Goal: Task Accomplishment & Management: Use online tool/utility

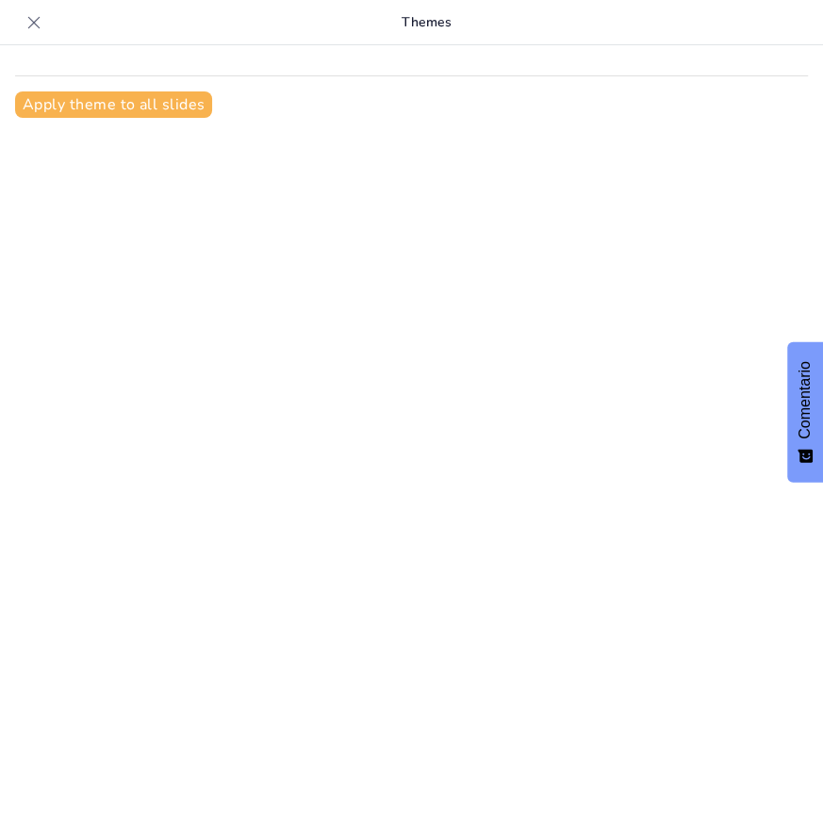
type input "Demanda Infundada: La Venganza y sus Consecuencias en el Proceso"
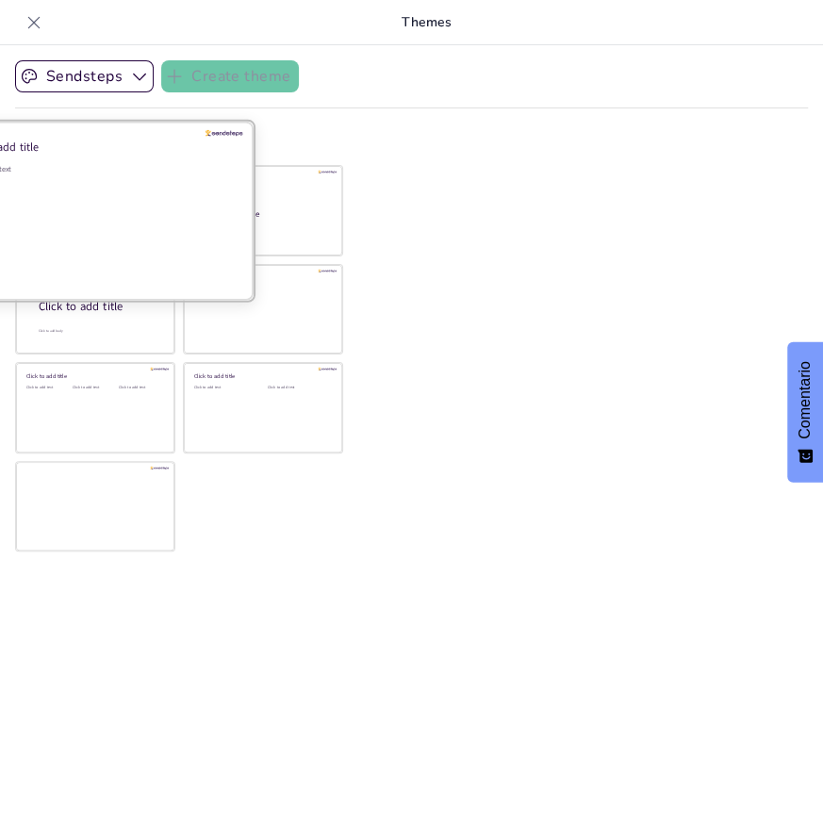
click at [123, 173] on div "Click to add text" at bounding box center [93, 169] width 270 height 10
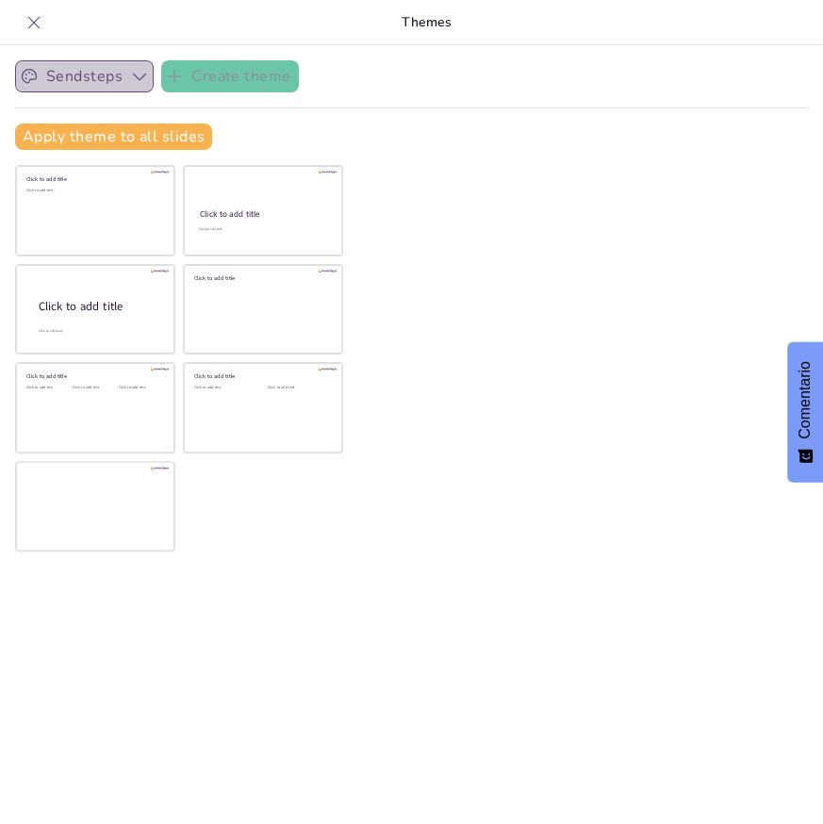
click at [136, 75] on icon "button" at bounding box center [139, 76] width 19 height 19
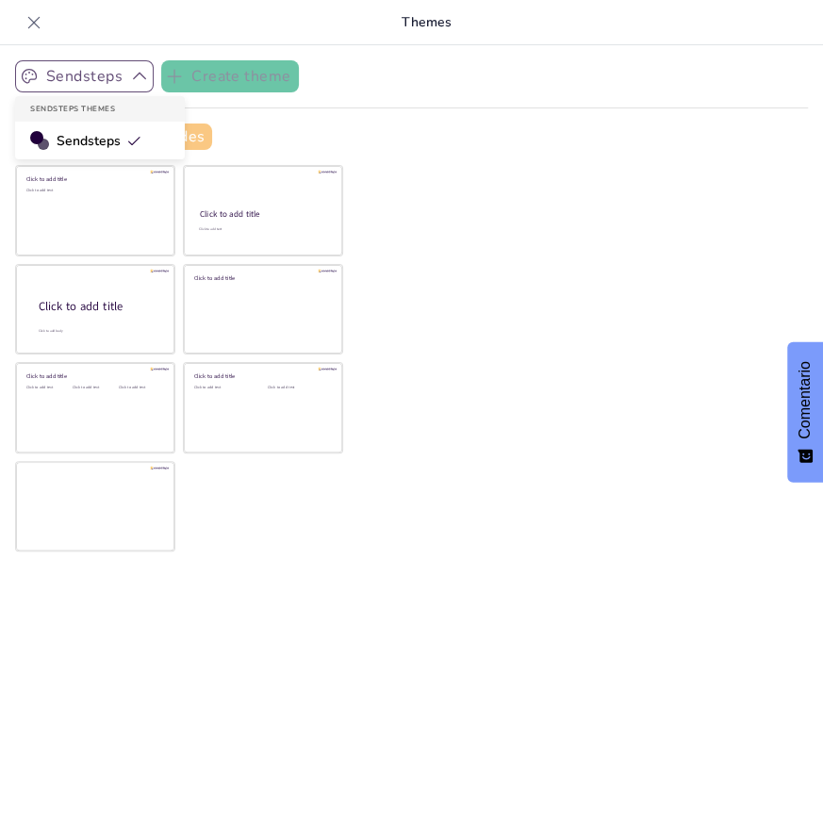
click at [99, 137] on span "Sendsteps" at bounding box center [99, 141] width 85 height 18
click at [123, 132] on button "Apply theme to all slides" at bounding box center [113, 137] width 197 height 26
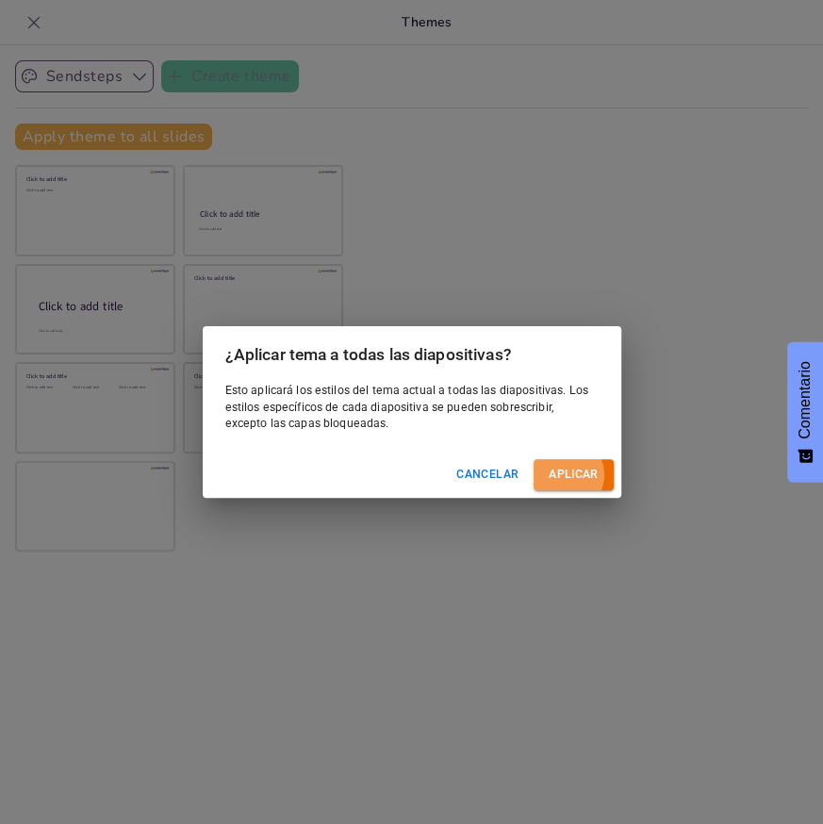
click at [576, 467] on button "Aplicar" at bounding box center [573, 474] width 79 height 31
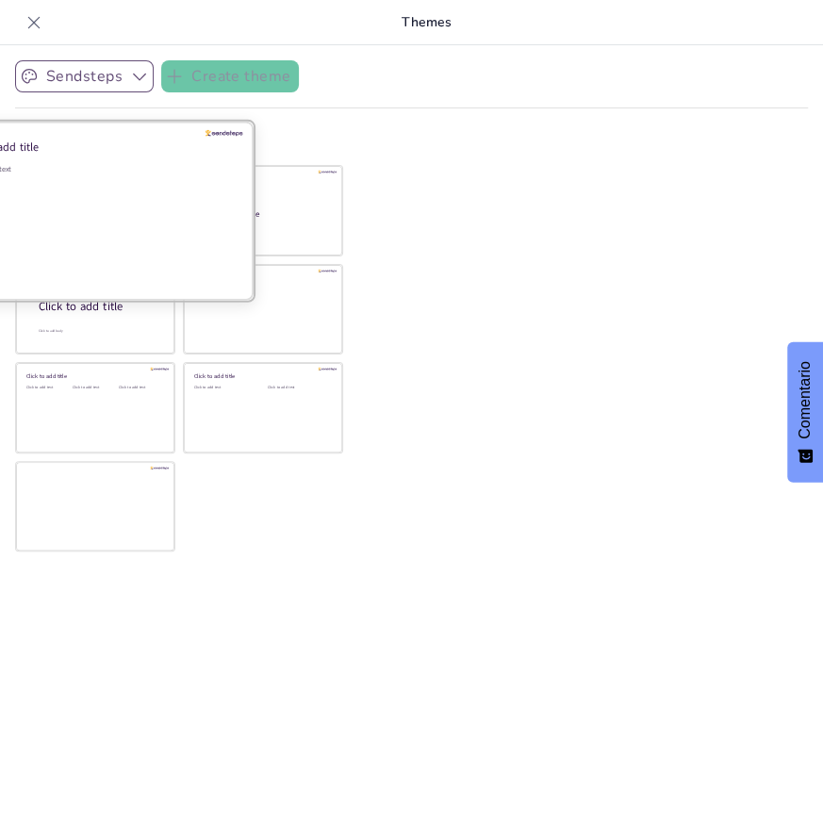
click at [176, 189] on div "Click to add text" at bounding box center [93, 222] width 270 height 117
click at [232, 142] on div at bounding box center [95, 211] width 317 height 178
click at [232, 132] on div at bounding box center [225, 133] width 38 height 7
click at [133, 175] on div "Click to add text" at bounding box center [93, 222] width 270 height 117
click at [94, 203] on div "Click to add text" at bounding box center [93, 222] width 270 height 117
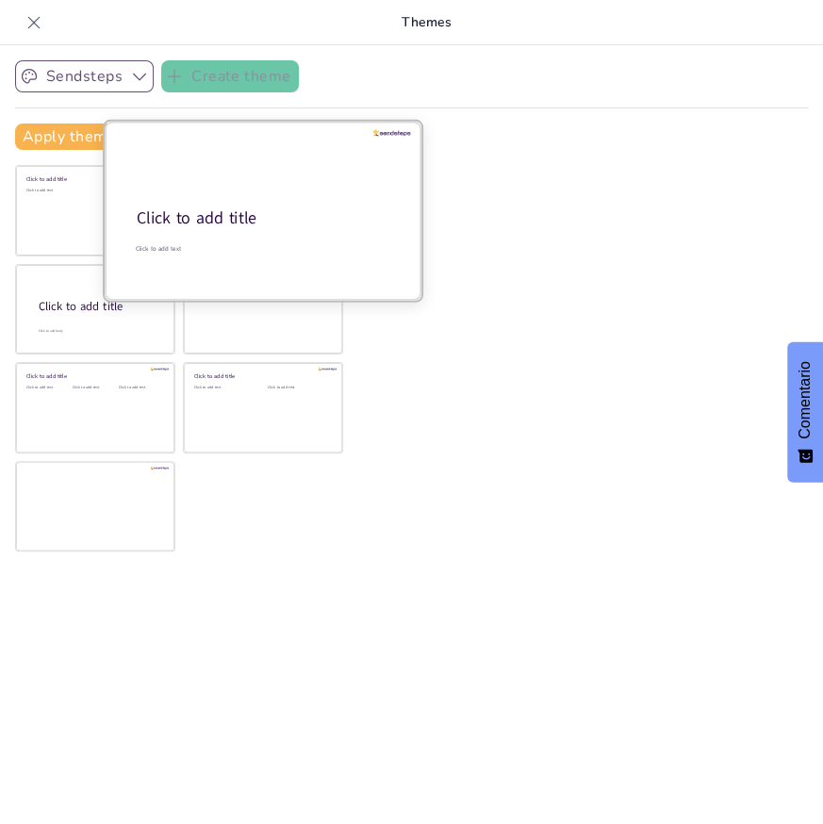
click at [251, 202] on div at bounding box center [263, 211] width 317 height 178
click at [249, 199] on div at bounding box center [263, 211] width 317 height 178
click at [152, 249] on div "Click to add text" at bounding box center [262, 248] width 252 height 8
click at [151, 244] on div "Click to add text" at bounding box center [262, 248] width 252 height 8
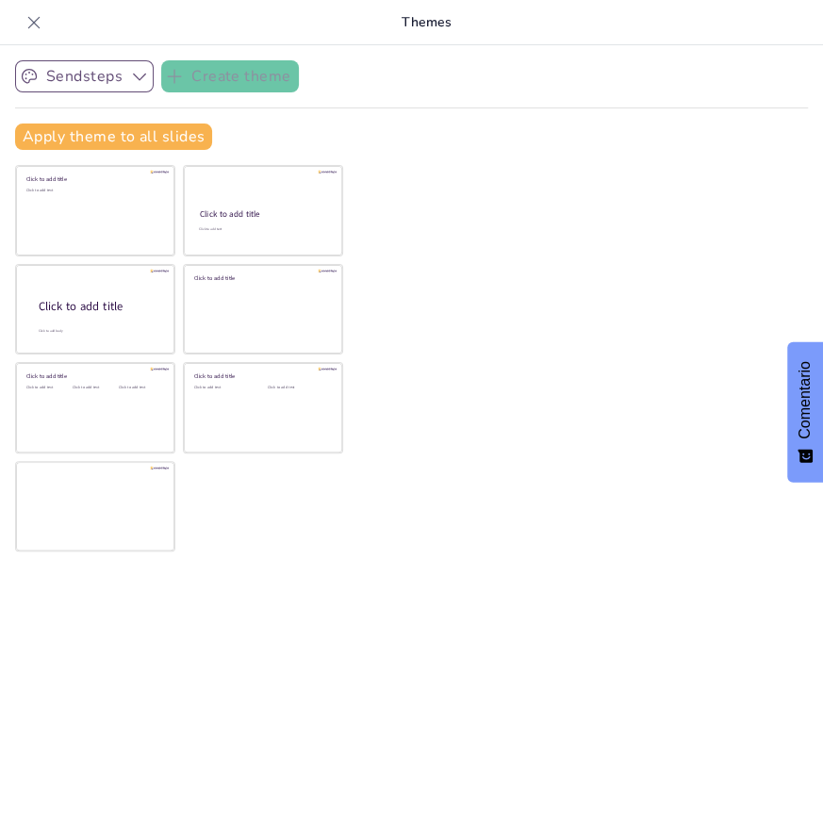
click at [141, 72] on icon "button" at bounding box center [139, 76] width 19 height 19
click at [272, 124] on div "Apply theme to all slides" at bounding box center [411, 137] width 793 height 26
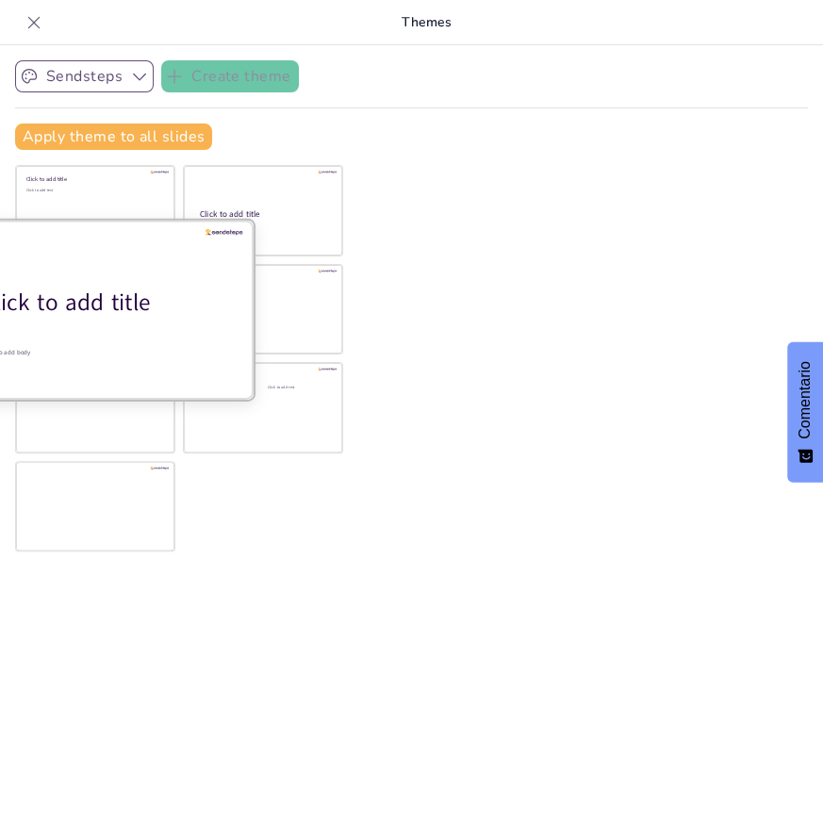
click at [79, 311] on div "Click to add title" at bounding box center [102, 303] width 240 height 32
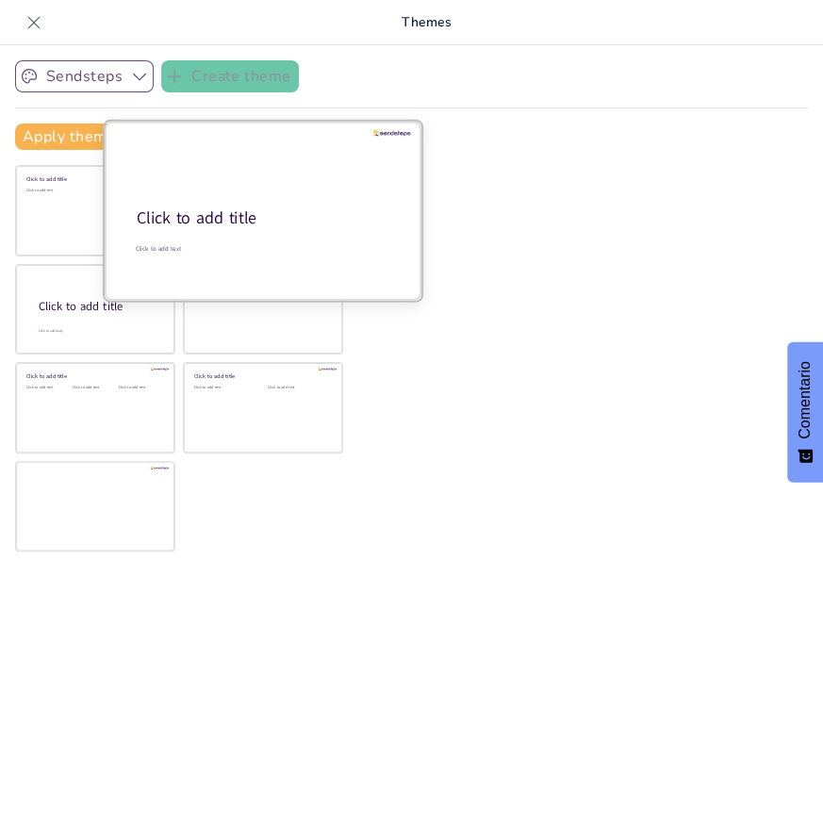
click at [222, 228] on div "Click to add title" at bounding box center [262, 218] width 250 height 23
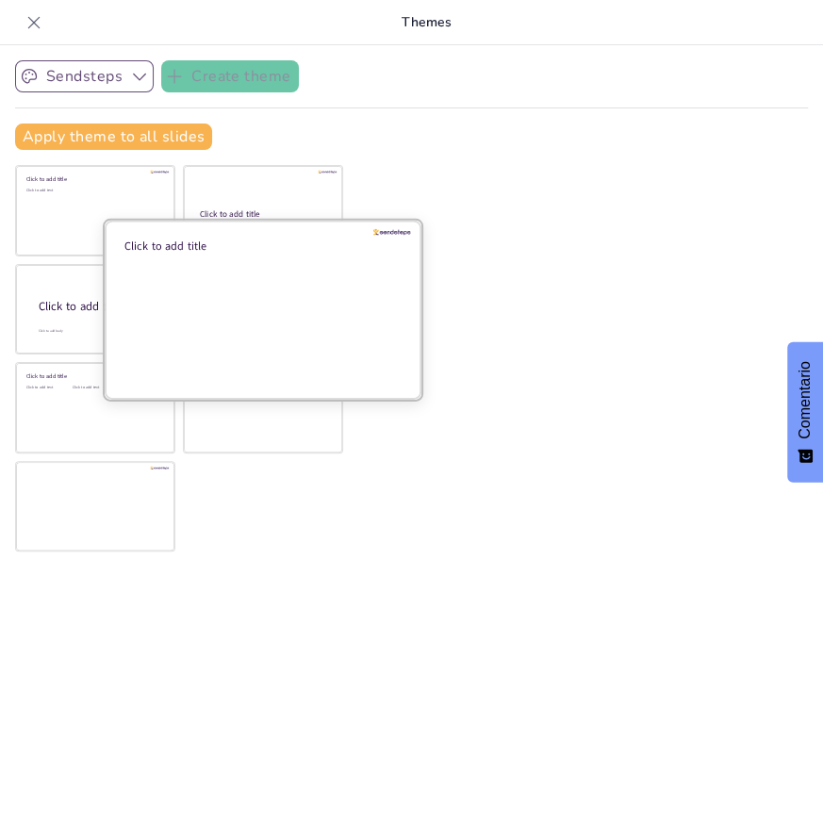
click at [255, 317] on div at bounding box center [263, 309] width 317 height 178
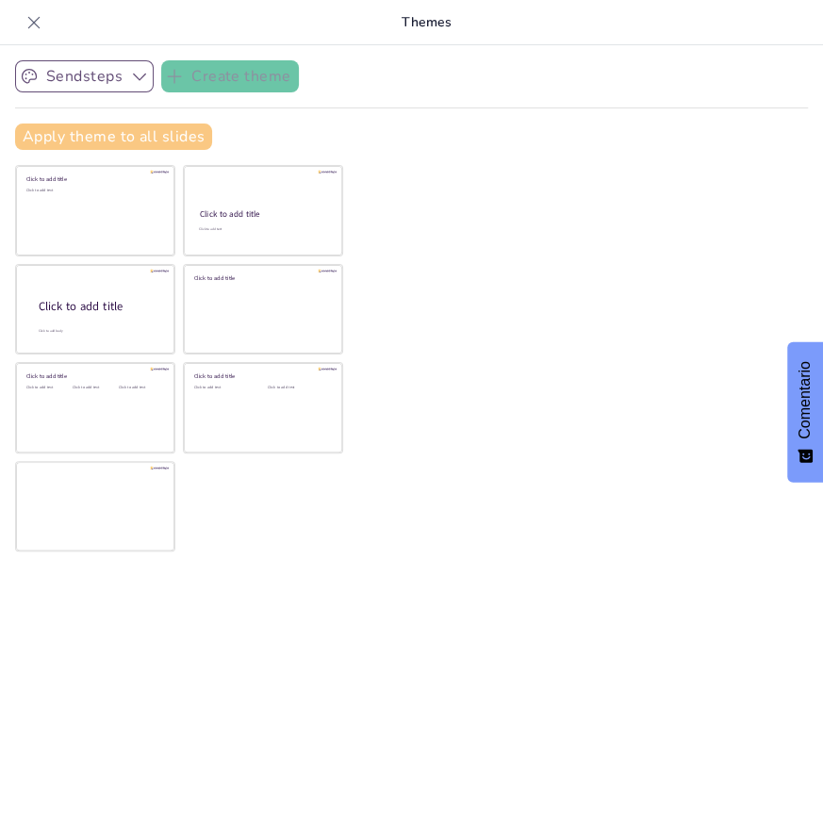
click at [172, 127] on button "Apply theme to all slides" at bounding box center [113, 137] width 197 height 26
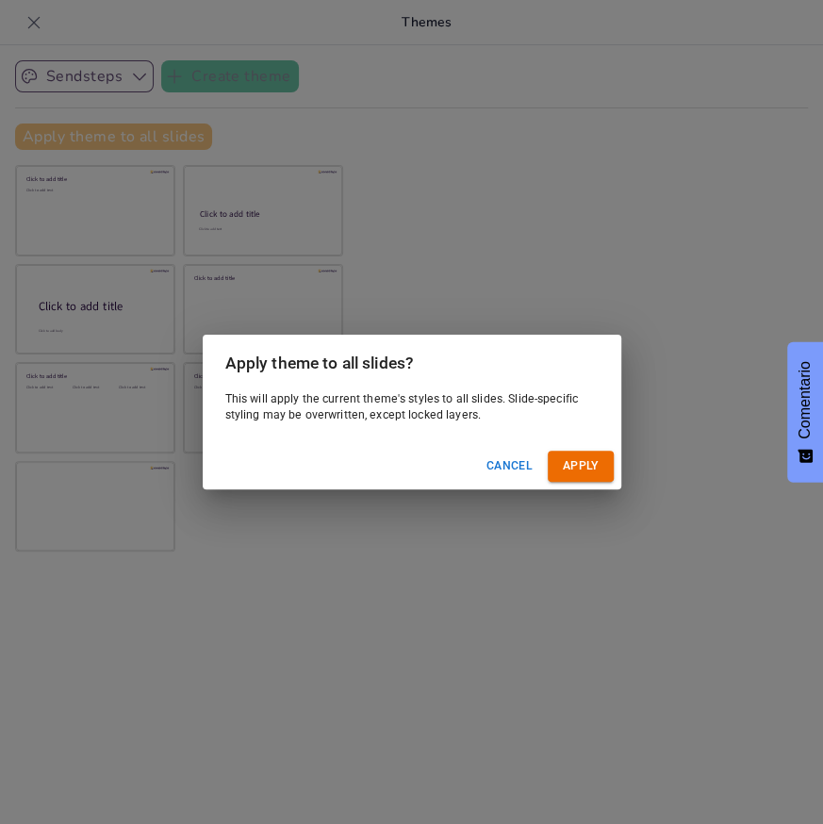
click at [172, 127] on div "Apply theme to all slides? This will apply the current theme's styles to all sl…" at bounding box center [411, 412] width 823 height 824
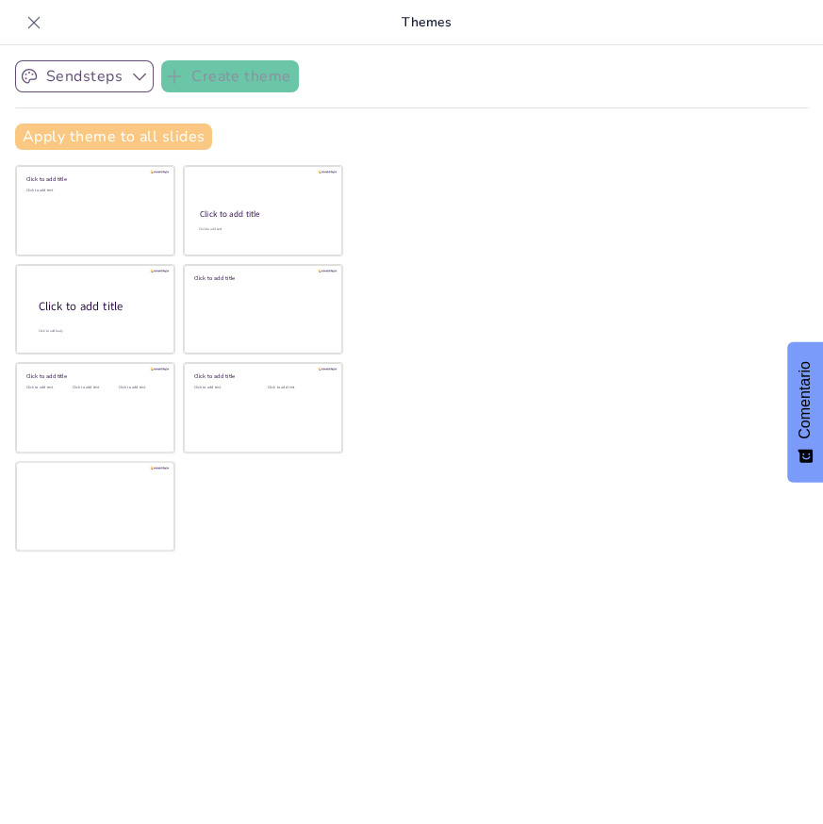
click at [170, 132] on button "Apply theme to all slides" at bounding box center [113, 137] width 197 height 26
click at [170, 135] on button "Apply theme to all slides" at bounding box center [113, 137] width 197 height 26
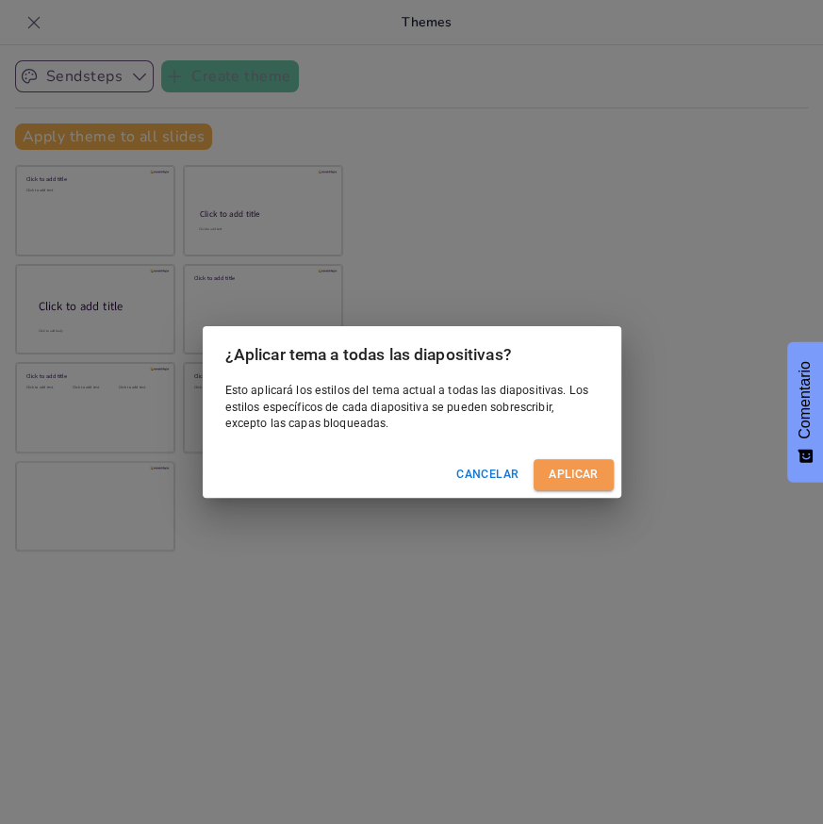
click at [560, 465] on font "Aplicar" at bounding box center [573, 475] width 49 height 20
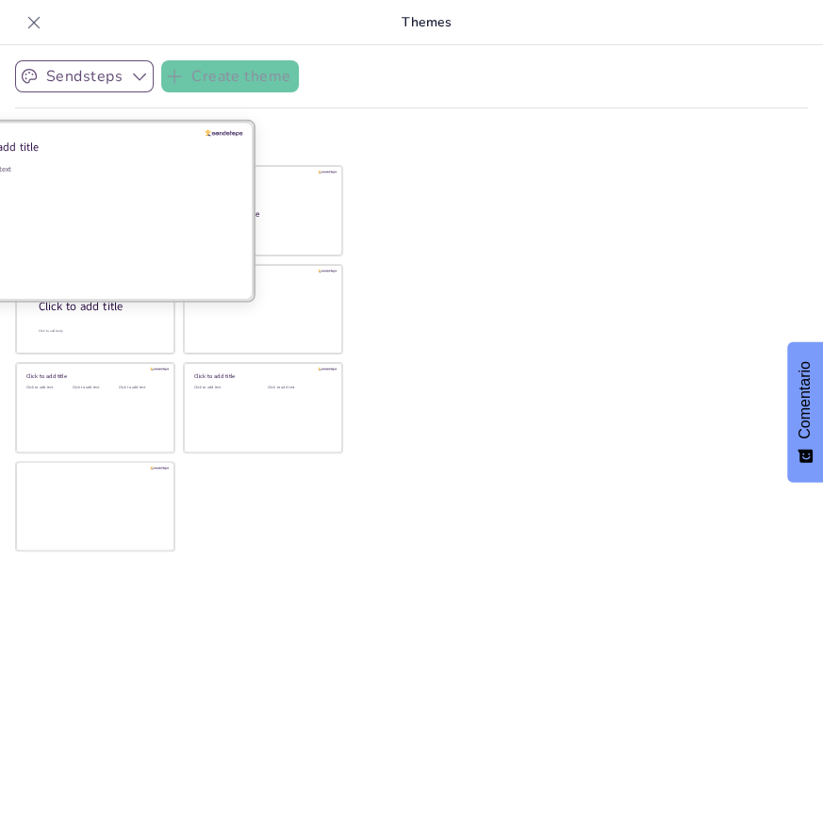
drag, startPoint x: 69, startPoint y: 190, endPoint x: 56, endPoint y: 158, distance: 33.8
click at [56, 158] on div at bounding box center [95, 211] width 317 height 178
click at [99, 174] on div "Click to add text" at bounding box center [93, 222] width 270 height 117
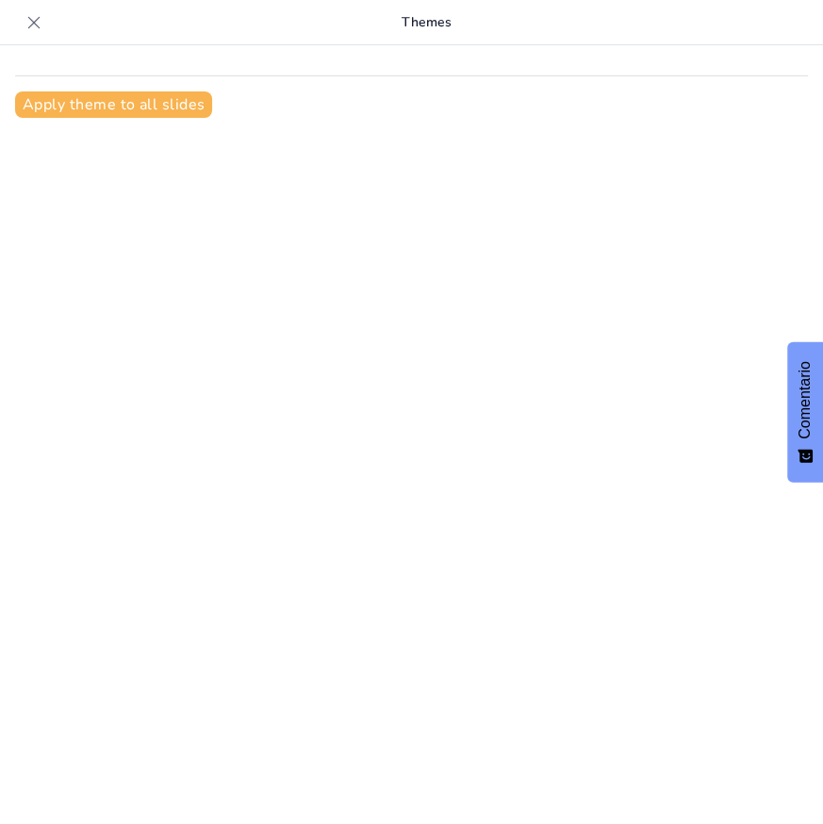
type input "Demanda Infundada: La Venganza y sus Consecuencias en el Proceso"
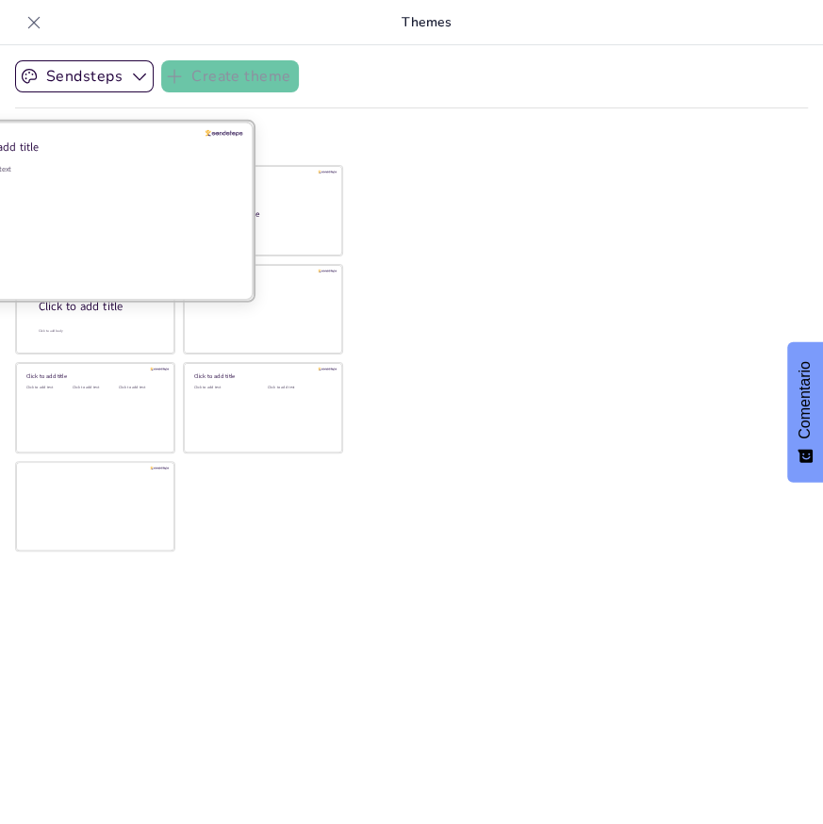
click at [47, 214] on div "Click to add text" at bounding box center [93, 222] width 270 height 117
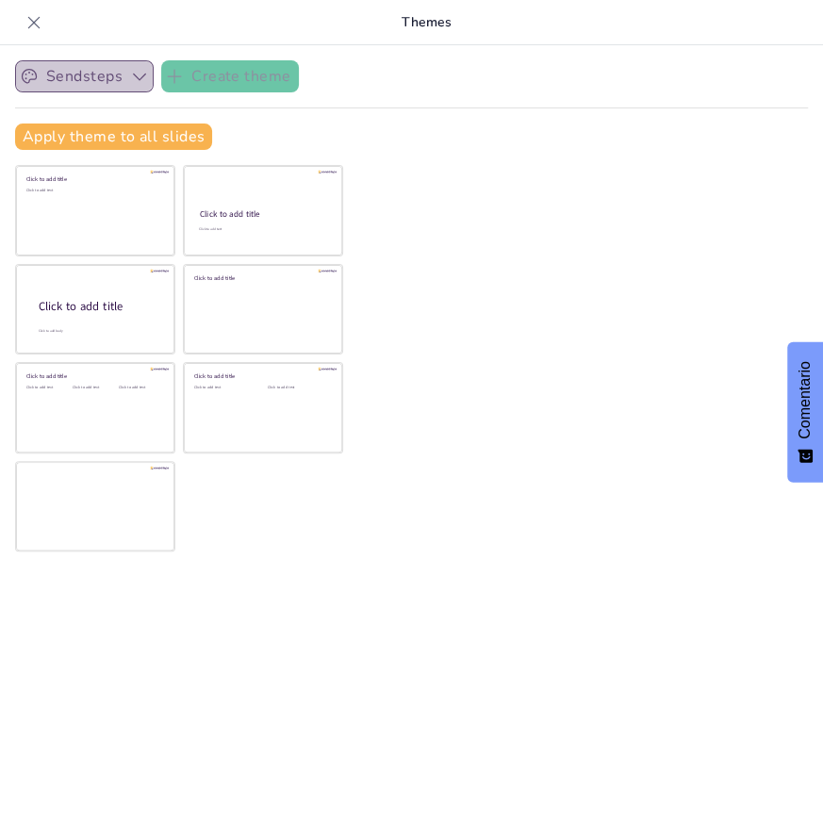
click at [85, 75] on button "Sendsteps" at bounding box center [84, 76] width 139 height 32
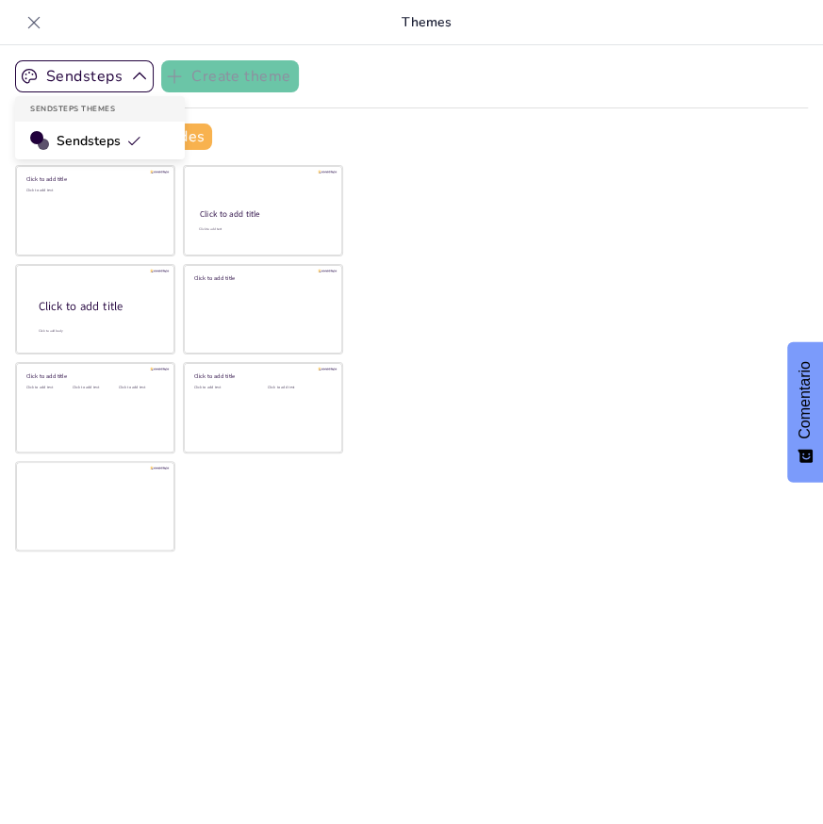
click at [116, 141] on span "Sendsteps" at bounding box center [99, 141] width 85 height 18
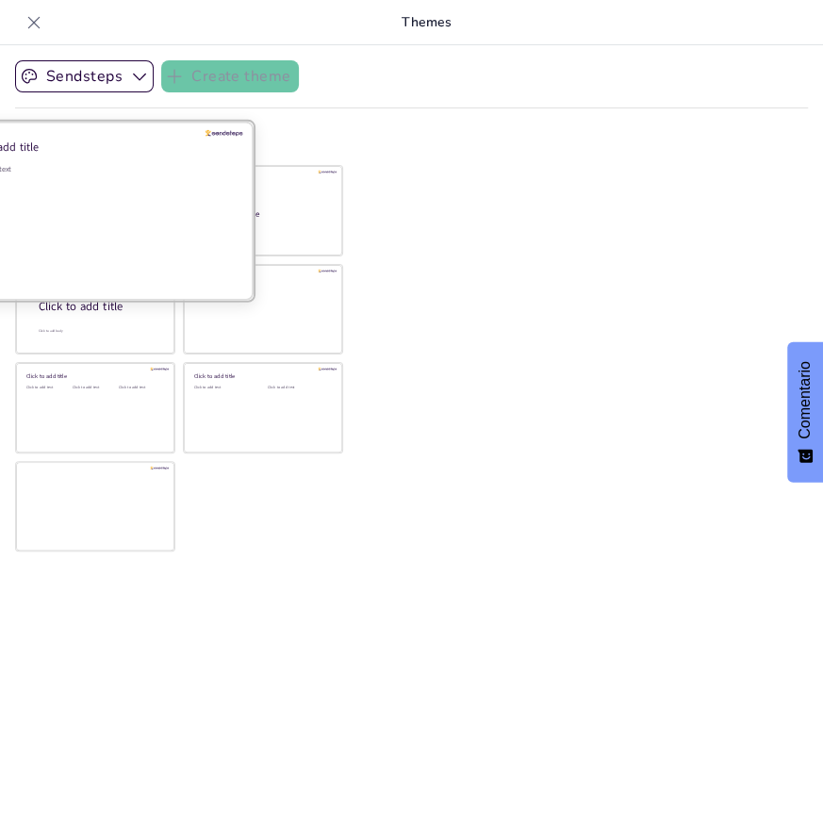
click at [121, 193] on div "Click to add text" at bounding box center [93, 222] width 270 height 117
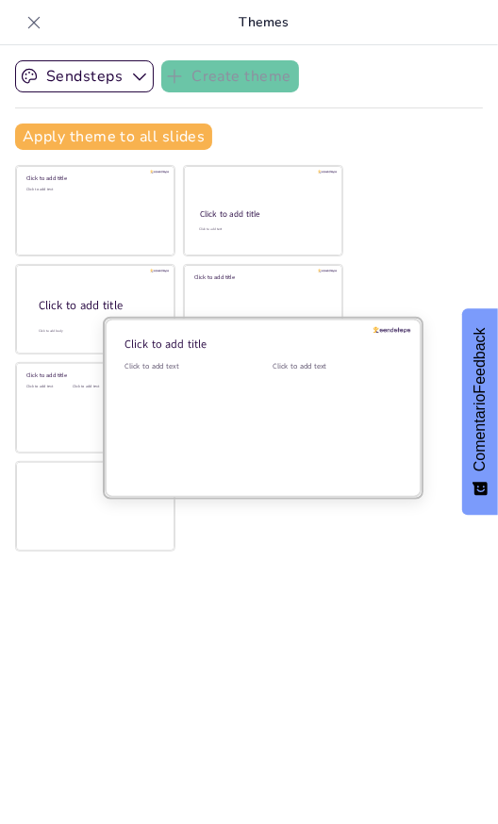
click at [162, 349] on div "Click to add title" at bounding box center [259, 344] width 270 height 15
click at [158, 365] on div "Click to add text" at bounding box center [184, 366] width 120 height 10
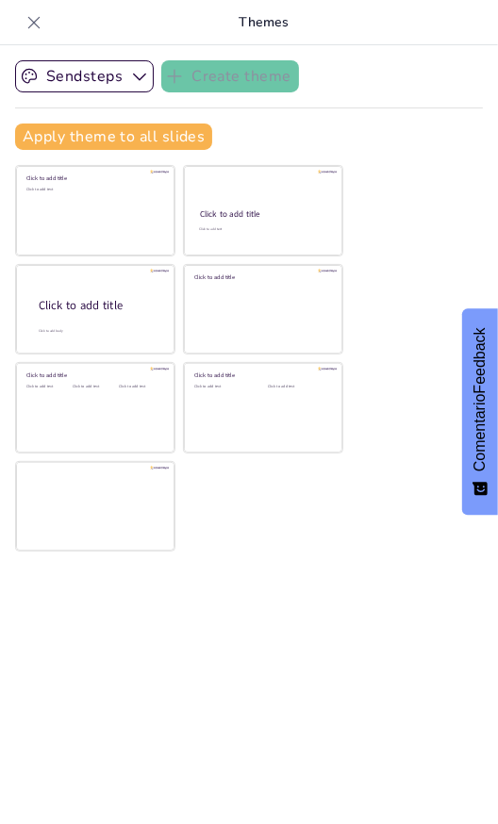
drag, startPoint x: 158, startPoint y: 363, endPoint x: 35, endPoint y: 12, distance: 371.9
click at [35, 14] on icon at bounding box center [34, 22] width 19 height 19
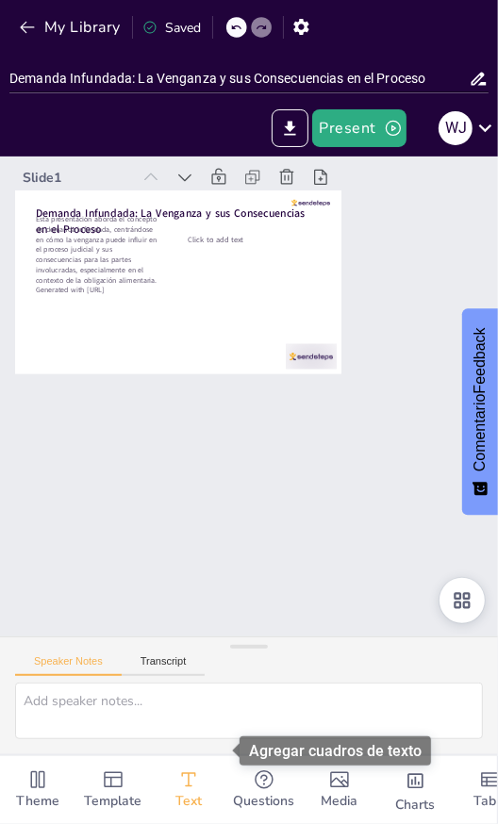
click at [190, 769] on icon "Add text boxes" at bounding box center [188, 780] width 23 height 23
